Goal: Task Accomplishment & Management: Manage account settings

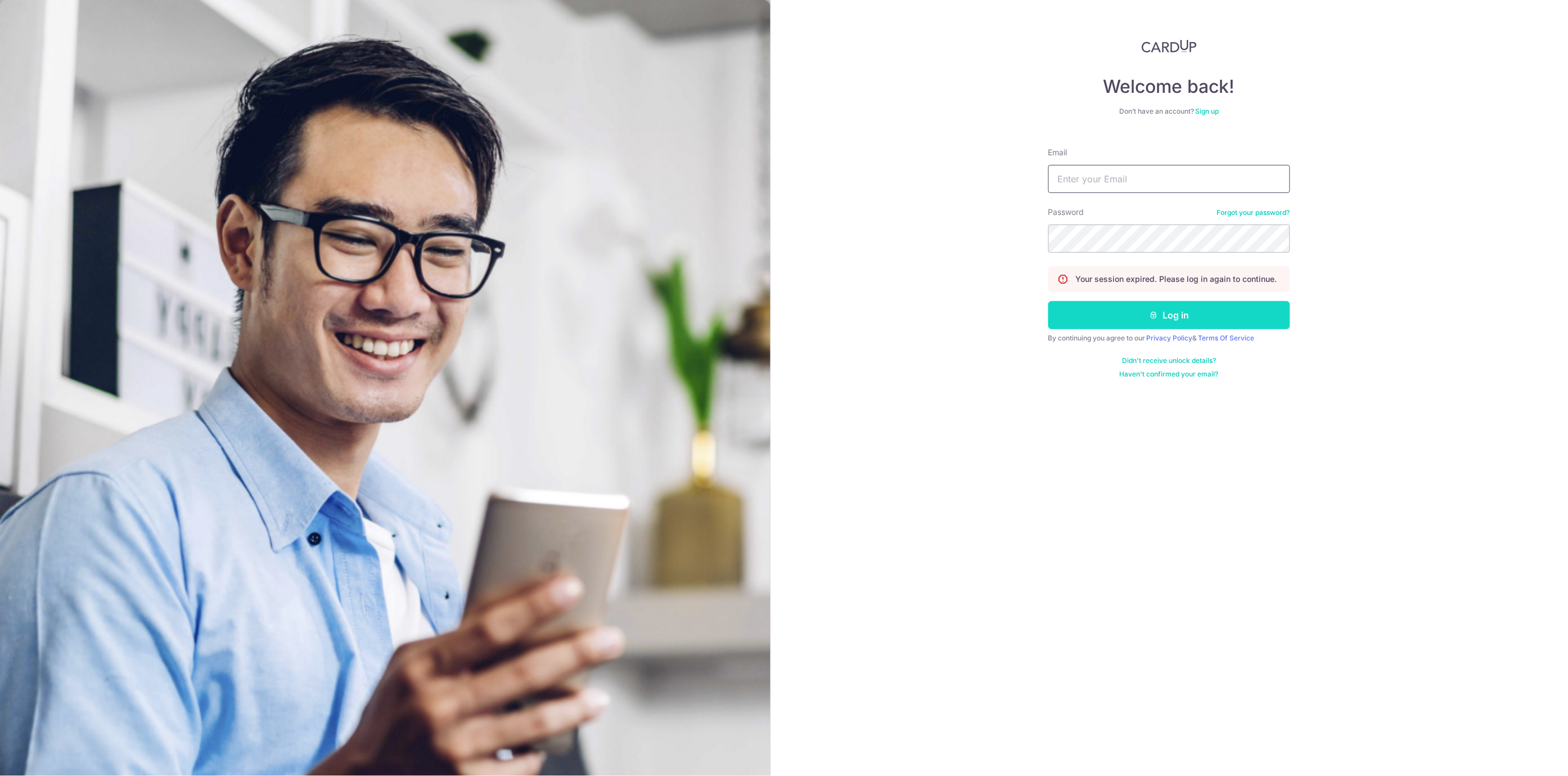
type input "[EMAIL_ADDRESS][DOMAIN_NAME]"
click at [1162, 314] on button "Log in" at bounding box center [1169, 315] width 242 height 28
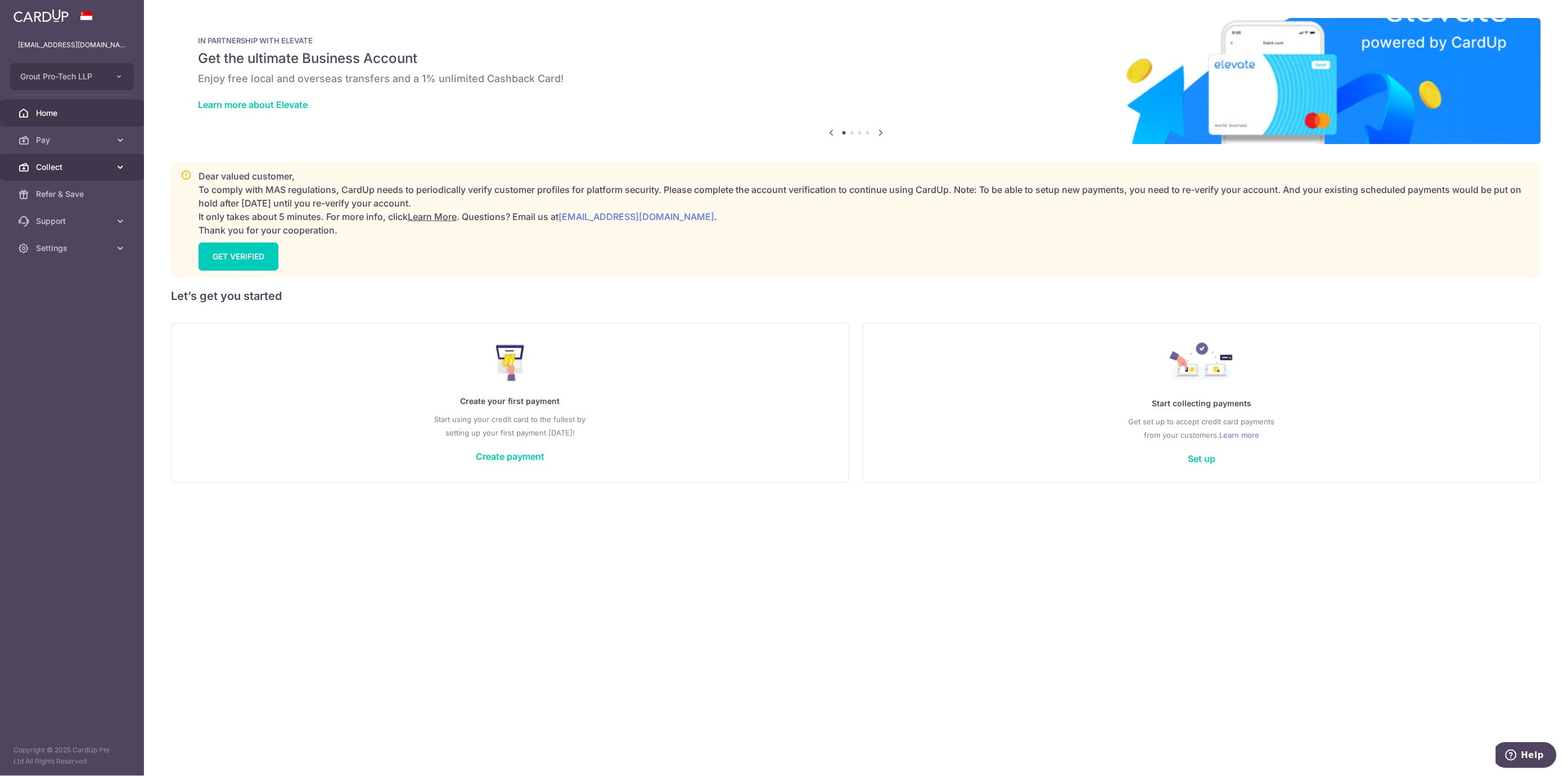
click at [65, 165] on span "Collect" at bounding box center [73, 167] width 74 height 11
click at [68, 200] on link "Dashboard" at bounding box center [72, 194] width 144 height 27
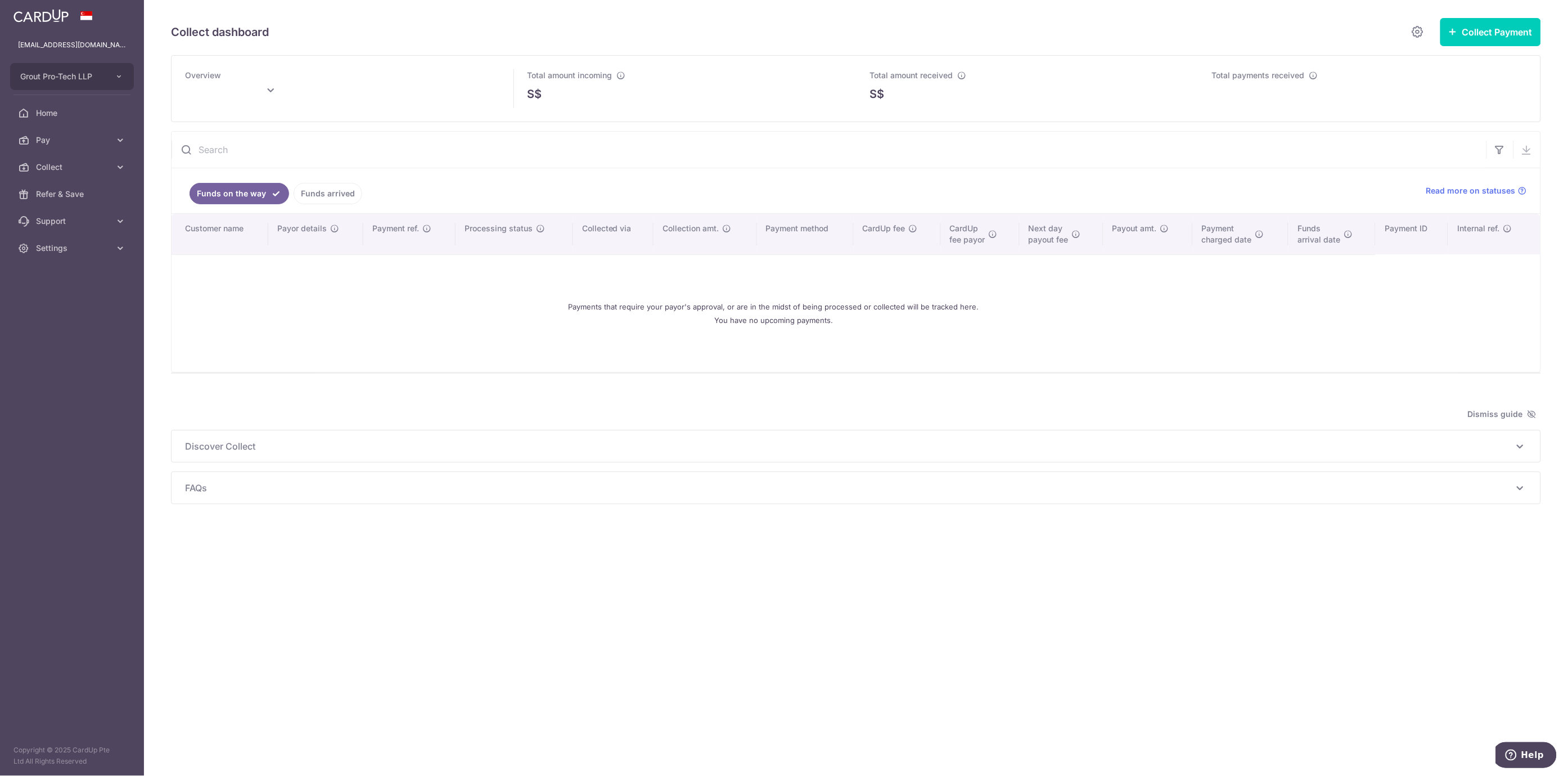
click at [414, 304] on div "Payments that require your payor's approval, or are in the midst of being proce…" at bounding box center [773, 313] width 1177 height 99
click at [92, 155] on link "Collect" at bounding box center [72, 167] width 144 height 27
click at [83, 195] on span "Dashboard" at bounding box center [73, 193] width 74 height 11
click at [1178, 330] on div "Payments that require your payor's approval, or are in the midst of being proce…" at bounding box center [773, 313] width 1177 height 99
type input "[DATE]"
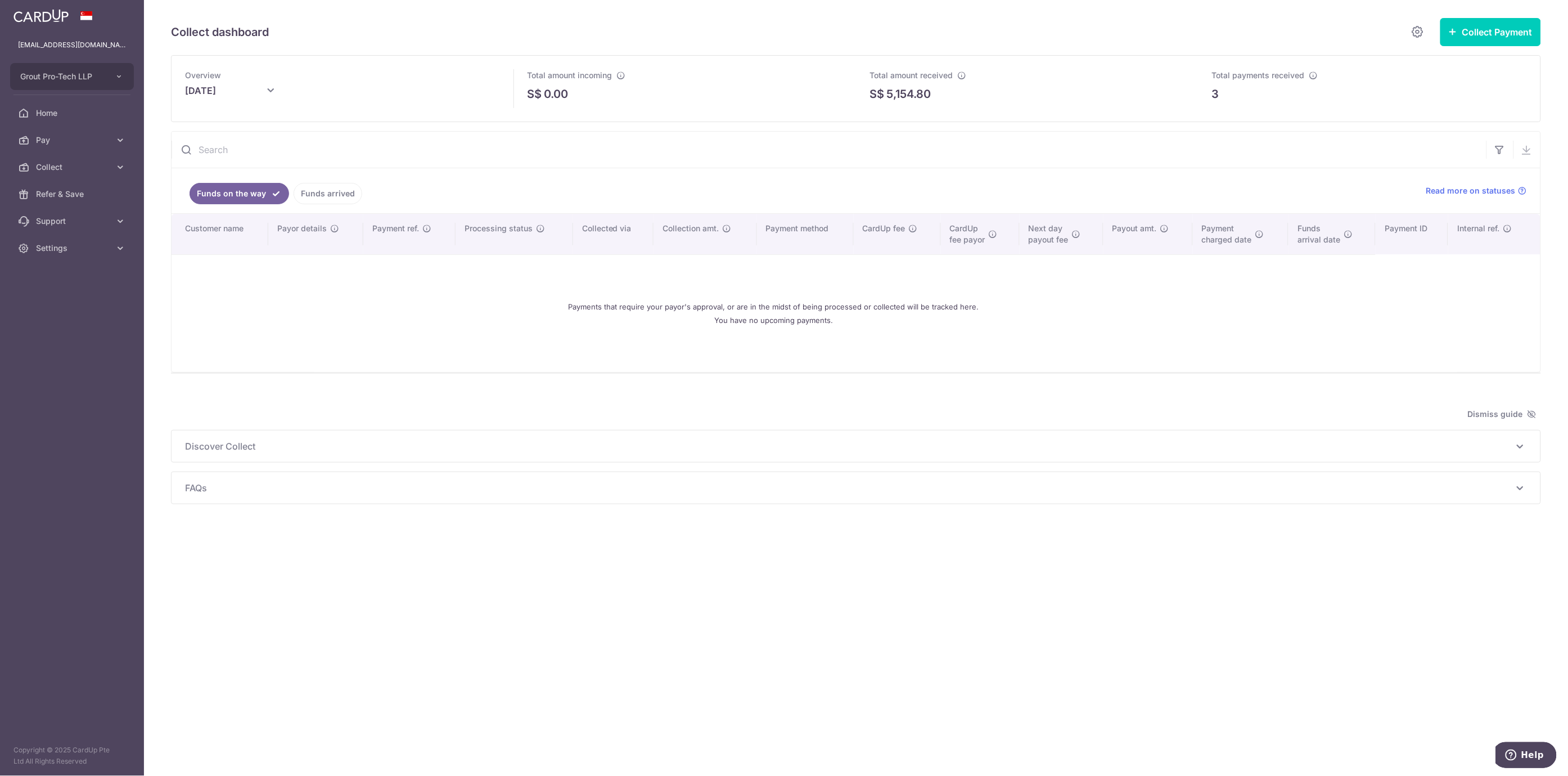
click at [960, 97] on div "S$ 5,154.80" at bounding box center [1027, 93] width 315 height 17
click at [612, 144] on input "text" at bounding box center [828, 149] width 1315 height 36
drag, startPoint x: 395, startPoint y: 354, endPoint x: 374, endPoint y: 272, distance: 84.6
click at [395, 354] on div "Payments that require your payor's approval, or are in the midst of being proce…" at bounding box center [773, 313] width 1177 height 99
click at [249, 317] on div "Payments that require your payor's approval, or are in the midst of being proce…" at bounding box center [773, 313] width 1177 height 99
